Goal: Information Seeking & Learning: Find specific fact

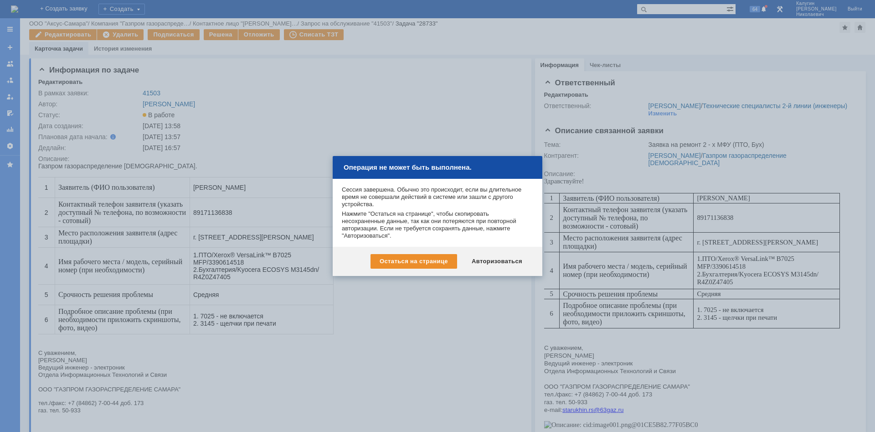
scroll to position [140, 0]
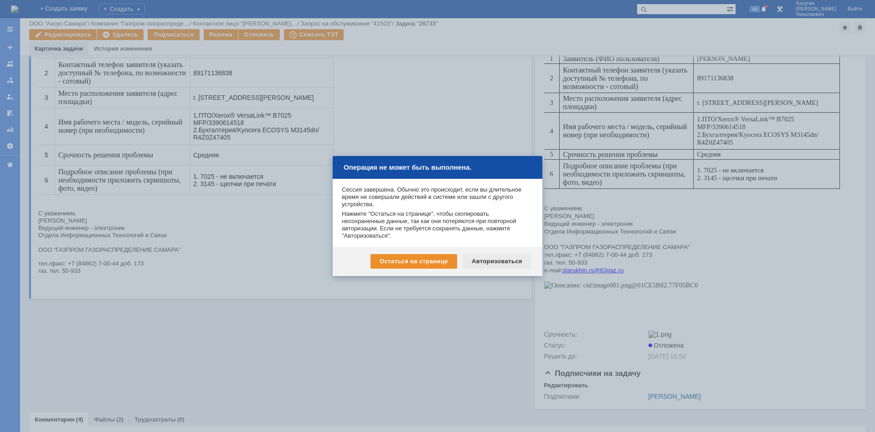
click at [481, 261] on div "Авторизоваться" at bounding box center [497, 261] width 69 height 15
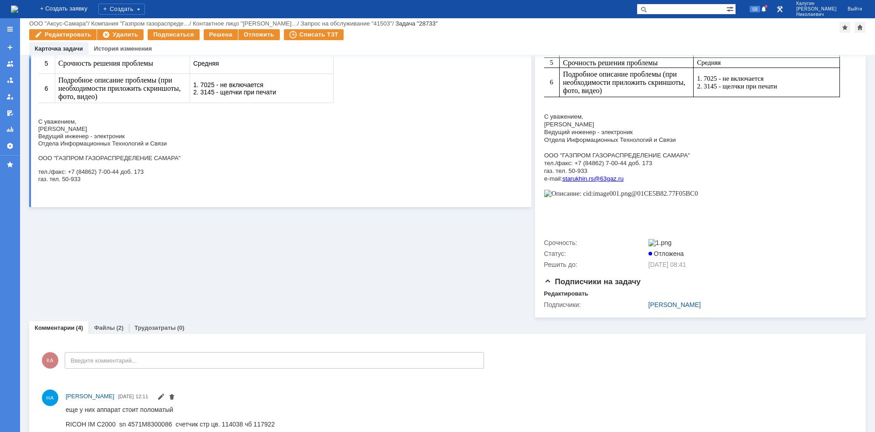
scroll to position [218, 0]
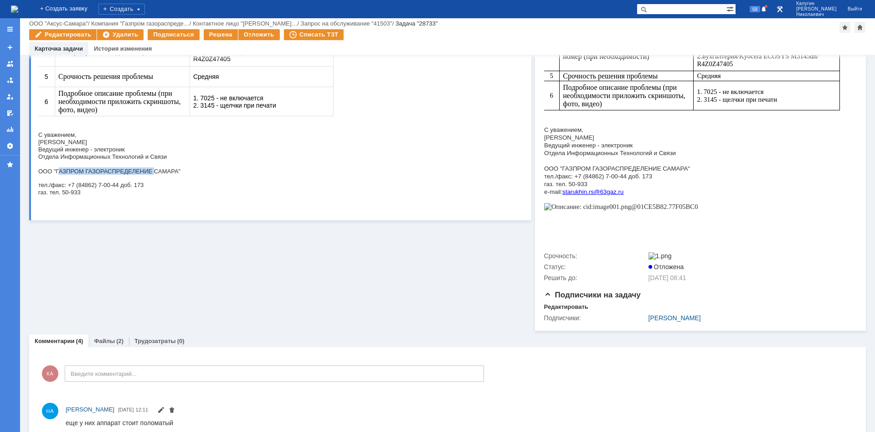
drag, startPoint x: 59, startPoint y: 177, endPoint x: 155, endPoint y: 174, distance: 95.8
click at [155, 174] on span "ООО "ГАЗПРОМ ГАЗОРАСПРЕДЕЛЕНИЕ САМАРА"" at bounding box center [109, 171] width 142 height 7
copy span "ГАЗПРОМ ГАЗОРАСПРЕДЕЛЕНИЕ"
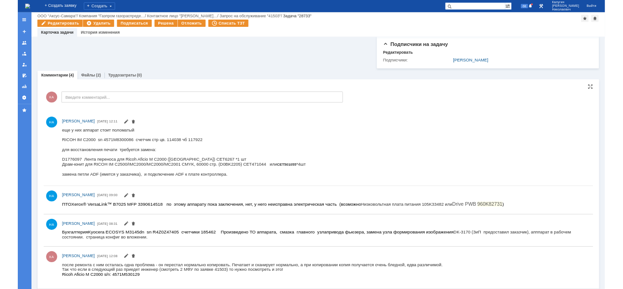
scroll to position [450, 0]
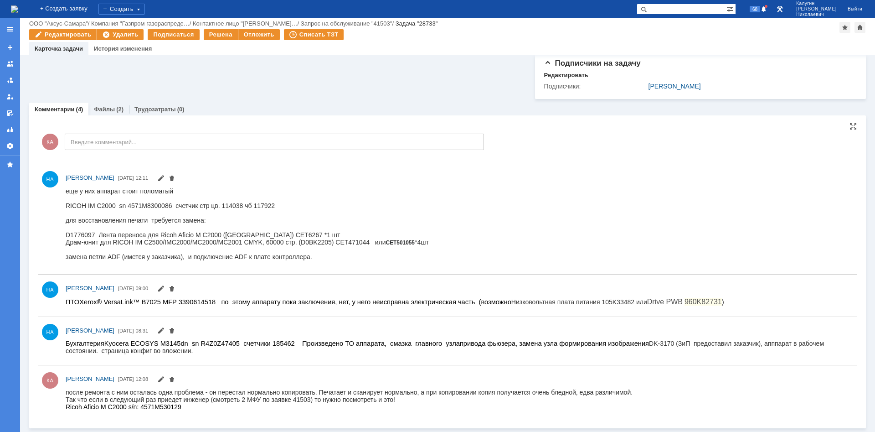
drag, startPoint x: 131, startPoint y: 393, endPoint x: 115, endPoint y: 207, distance: 187.1
drag, startPoint x: 115, startPoint y: 206, endPoint x: 61, endPoint y: 204, distance: 54.8
click at [66, 204] on html "еще у них аппарат стоит поломатый RICOH IM C2000 sn 4571M8300086 счетчик стр цв…" at bounding box center [459, 223] width 787 height 73
copy div "RICOH IM C2000"
drag, startPoint x: 66, startPoint y: 235, endPoint x: 258, endPoint y: 237, distance: 192.9
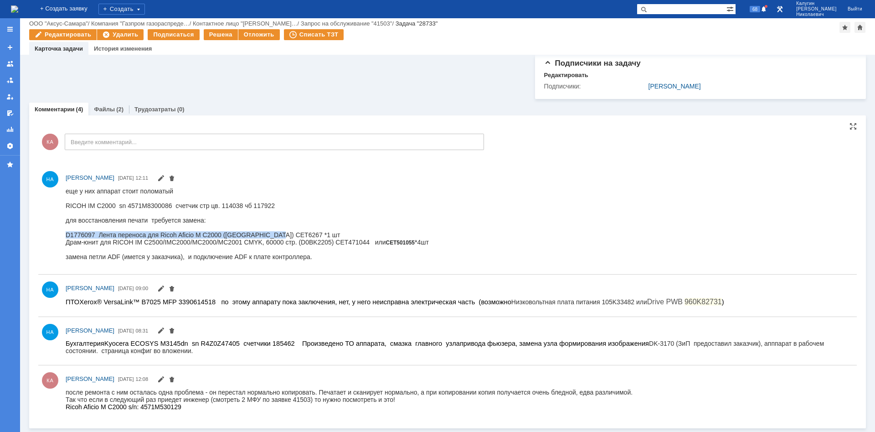
click at [278, 238] on div "D1776097 Лента переноса для Ricoh Aficio M C2000 ([GEOGRAPHIC_DATA]) CET6267 *1…" at bounding box center [247, 234] width 363 height 7
click at [258, 237] on div "D1776097 Лента переноса для Ricoh Aficio M C2000 ([GEOGRAPHIC_DATA]) CET6267 *1…" at bounding box center [247, 234] width 363 height 7
drag, startPoint x: 252, startPoint y: 238, endPoint x: 274, endPoint y: 235, distance: 21.6
click at [278, 236] on div "D1776097 Лента переноса для Ricoh Aficio M C2000 ([GEOGRAPHIC_DATA]) CET6267 *1…" at bounding box center [247, 234] width 363 height 7
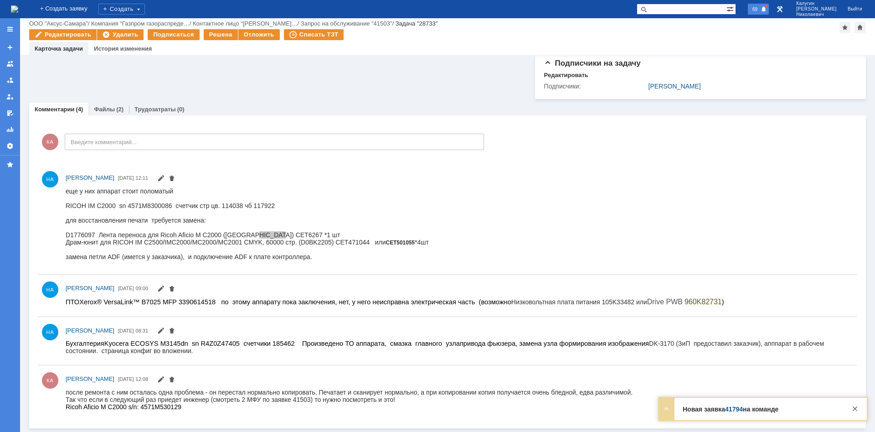
click at [760, 8] on span "69" at bounding box center [755, 9] width 10 height 6
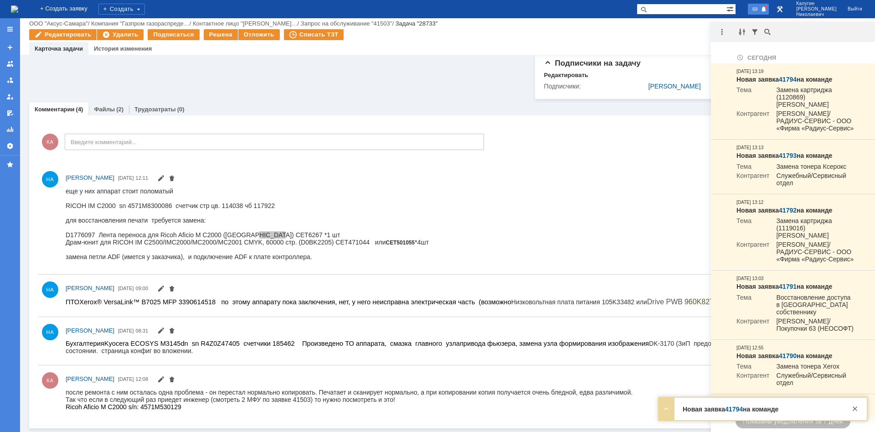
click at [760, 8] on span "69" at bounding box center [755, 9] width 10 height 6
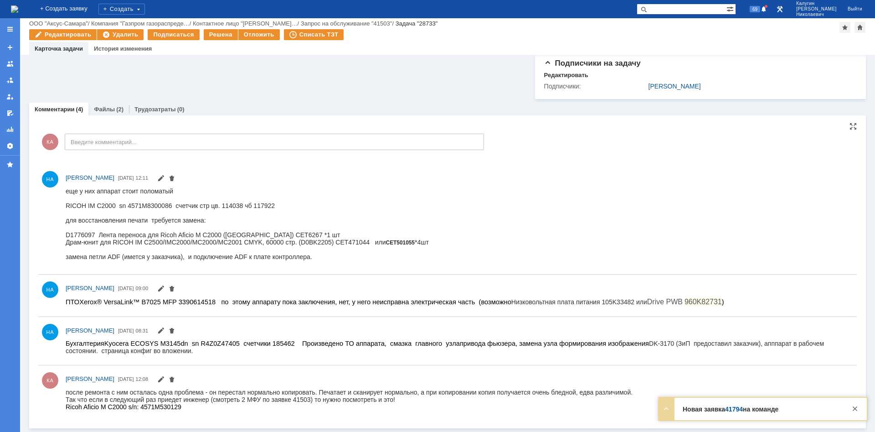
click at [83, 238] on div "D1776097 Лента переноса для Ricoh Aficio M C2000 ([GEOGRAPHIC_DATA]) CET6267 *1…" at bounding box center [247, 234] width 363 height 7
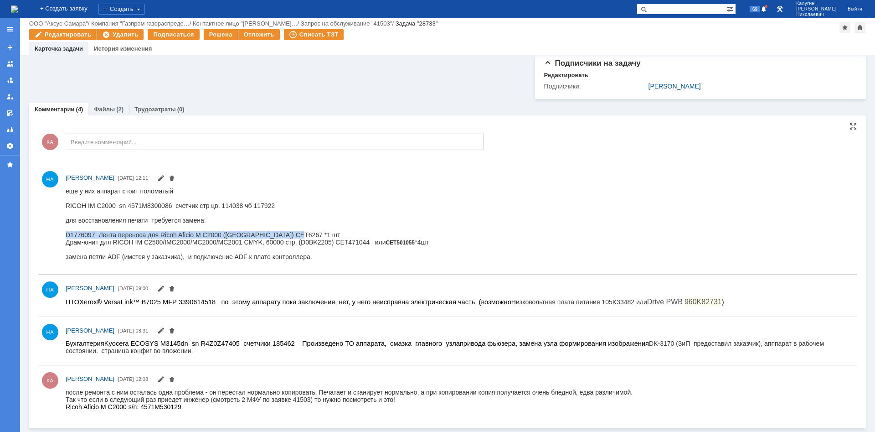
drag, startPoint x: 66, startPoint y: 238, endPoint x: 181, endPoint y: 467, distance: 256.5
click at [298, 237] on div "D1776097 Лента переноса для Ricoh Aficio M C2000 ([GEOGRAPHIC_DATA]) CET6267 *1…" at bounding box center [247, 234] width 363 height 7
copy div "D1776097 Лента переноса для Ricoh Aficio M C2000 ([GEOGRAPHIC_DATA]) CET6267 *1…"
drag, startPoint x: 66, startPoint y: 245, endPoint x: 79, endPoint y: 246, distance: 13.3
drag, startPoint x: 66, startPoint y: 244, endPoint x: 340, endPoint y: 264, distance: 274.8
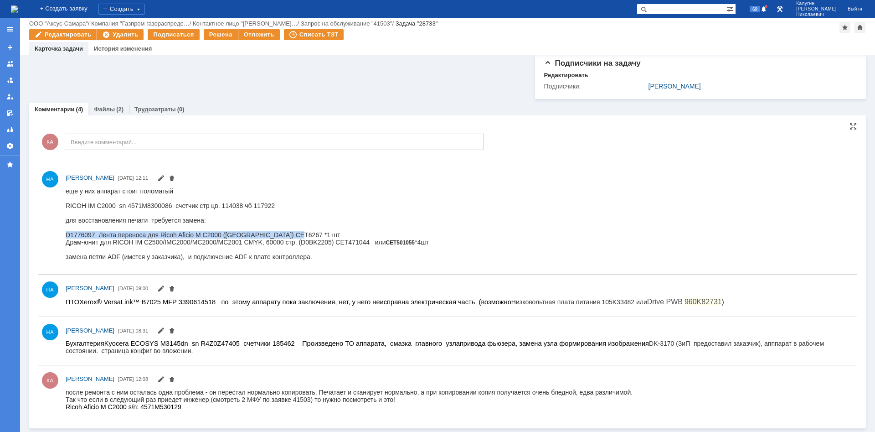
click at [439, 242] on html "еще у них аппарат стоит поломатый RICOH IM C2000 sn 4571M8300086 счетчик стр цв…" at bounding box center [459, 223] width 787 height 73
copy div "Драм-юнит для RICOH IM C2500/IMC2000/MC2000/MC2001 CMYK, 60000 стр. (D0BK2205) …"
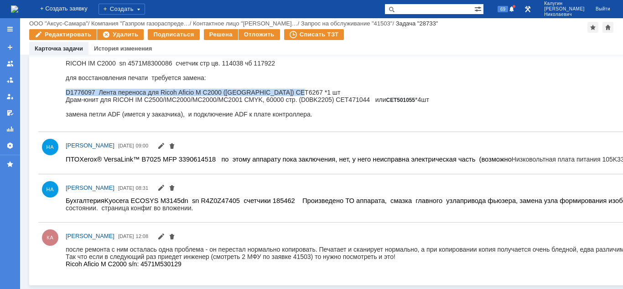
scroll to position [360, 0]
